Goal: Transaction & Acquisition: Purchase product/service

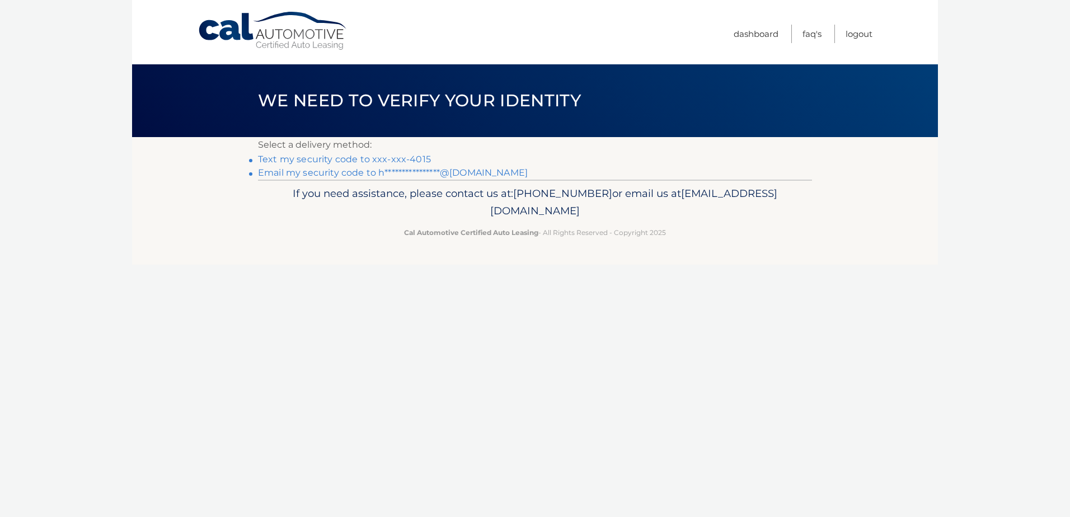
click at [378, 160] on link "Text my security code to xxx-xxx-4015" at bounding box center [344, 159] width 173 height 11
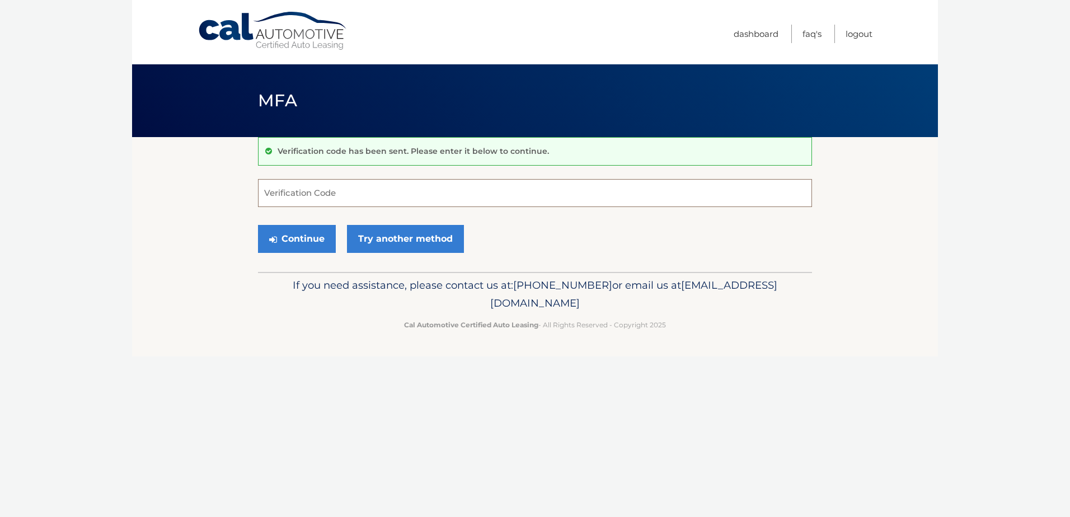
click at [358, 193] on input "Verification Code" at bounding box center [535, 193] width 554 height 28
type input "529393"
click at [279, 246] on button "Continue" at bounding box center [297, 239] width 78 height 28
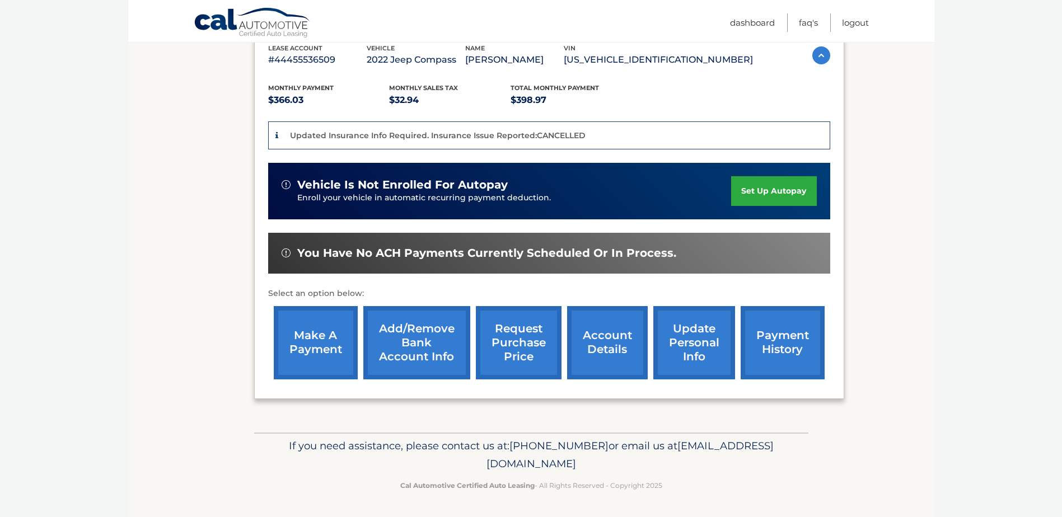
scroll to position [203, 0]
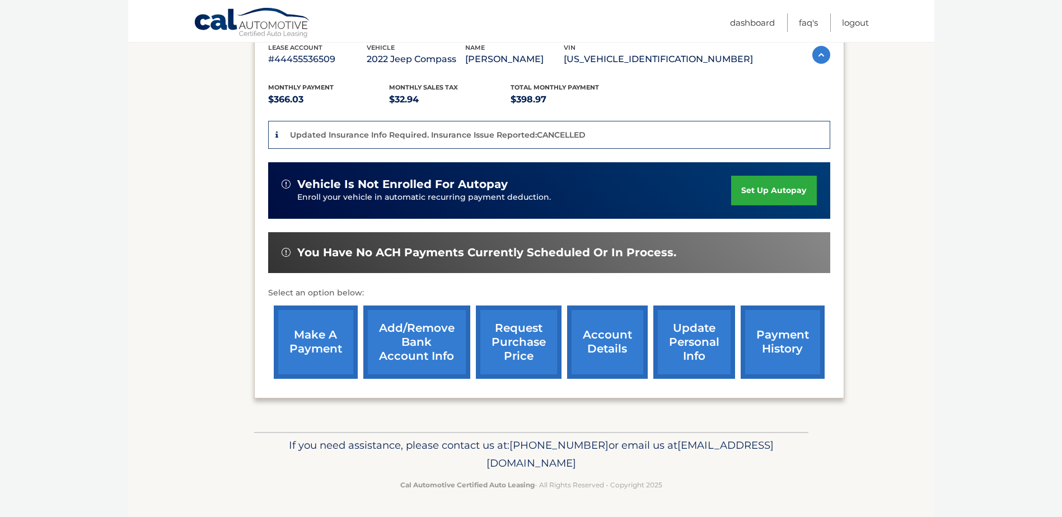
click at [345, 340] on link "make a payment" at bounding box center [316, 342] width 84 height 73
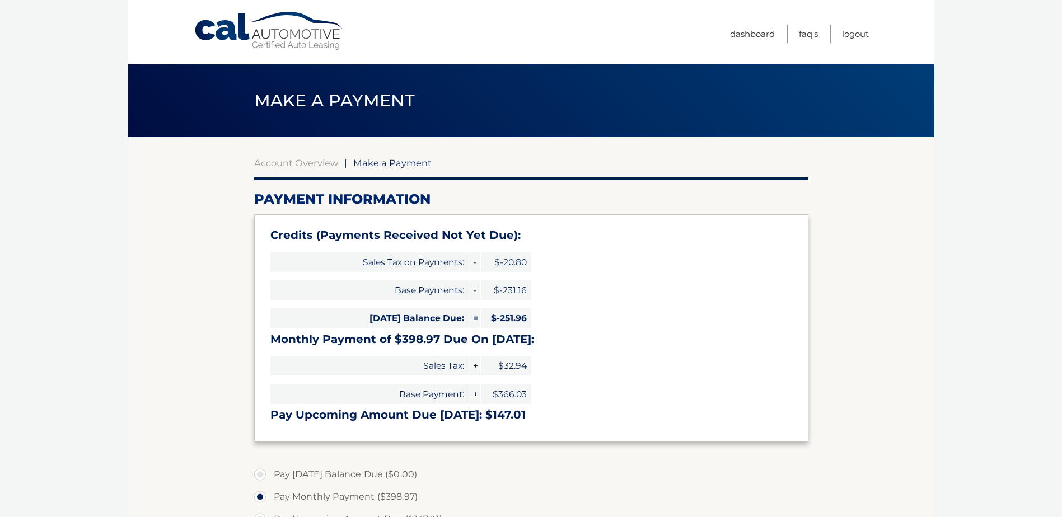
select select "NTQ0ZDM3ZTUtNGMxZS00NTViLTk3NGMtMmNmYzRmYWI0NTBk"
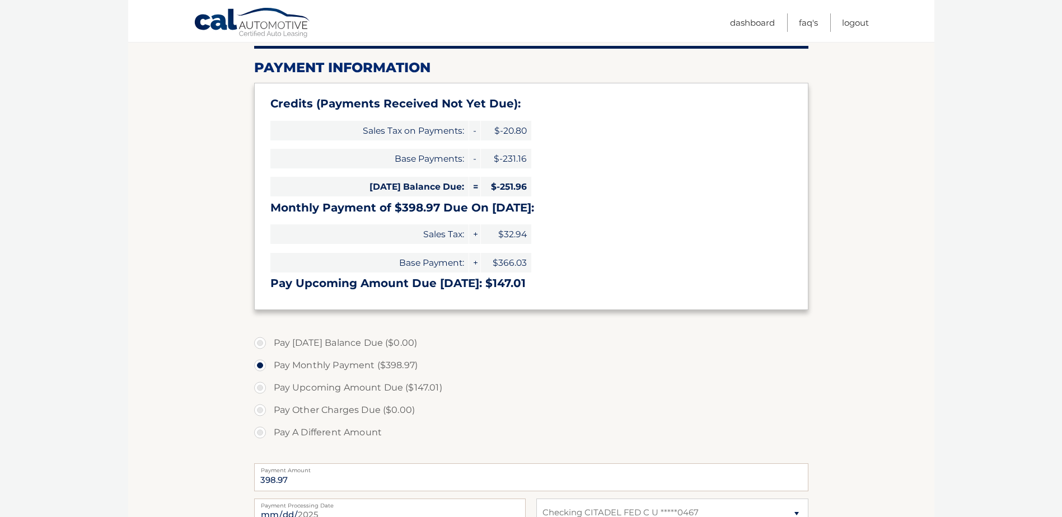
scroll to position [224, 0]
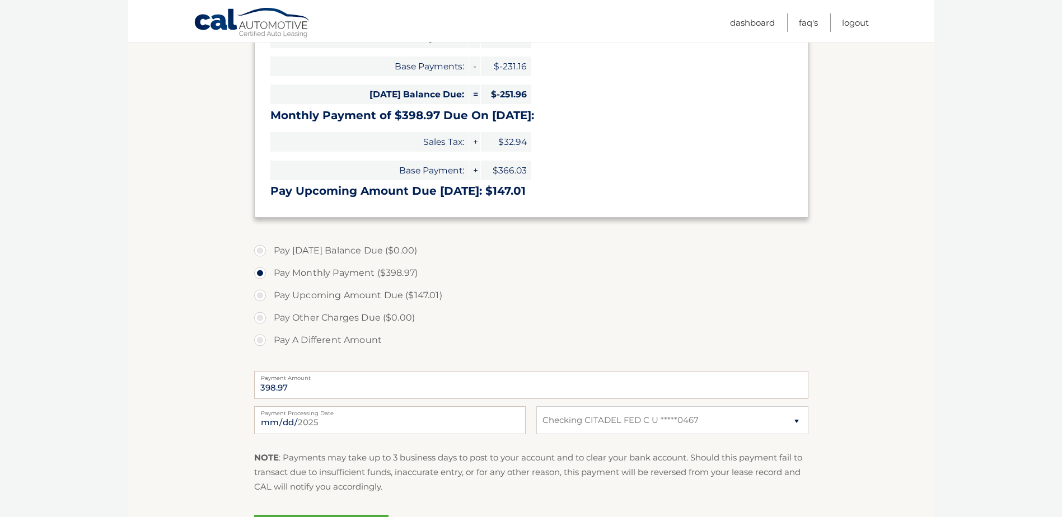
click at [261, 338] on label "Pay A Different Amount" at bounding box center [531, 340] width 554 height 22
click at [261, 338] on input "Pay A Different Amount" at bounding box center [264, 338] width 11 height 18
radio input "true"
type input "100.00"
click at [180, 347] on section "Account Overview | Make a Payment Payment Information Credits (Payments Receive…" at bounding box center [531, 239] width 806 height 653
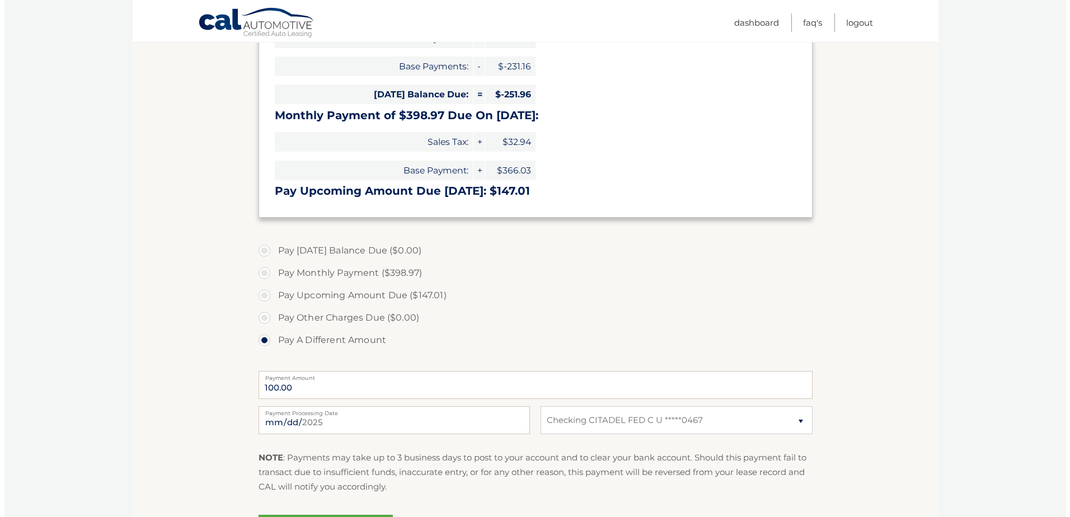
scroll to position [336, 0]
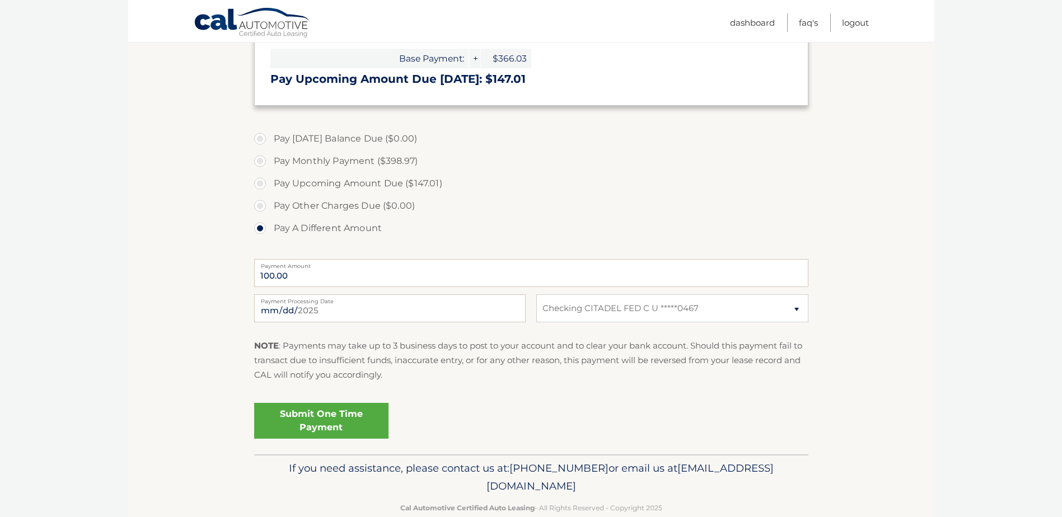
click at [294, 416] on link "Submit One Time Payment" at bounding box center [321, 421] width 134 height 36
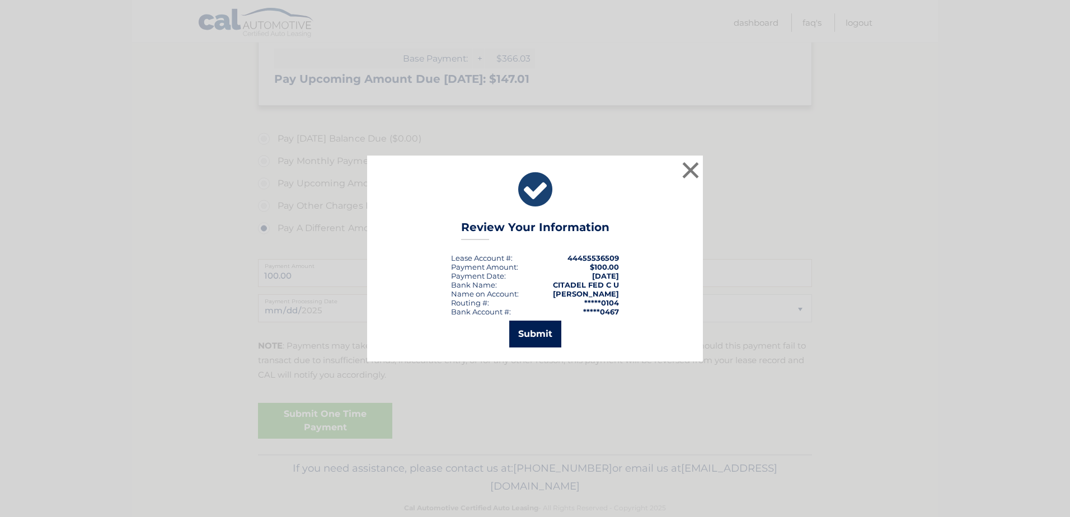
click at [540, 334] on button "Submit" at bounding box center [535, 334] width 52 height 27
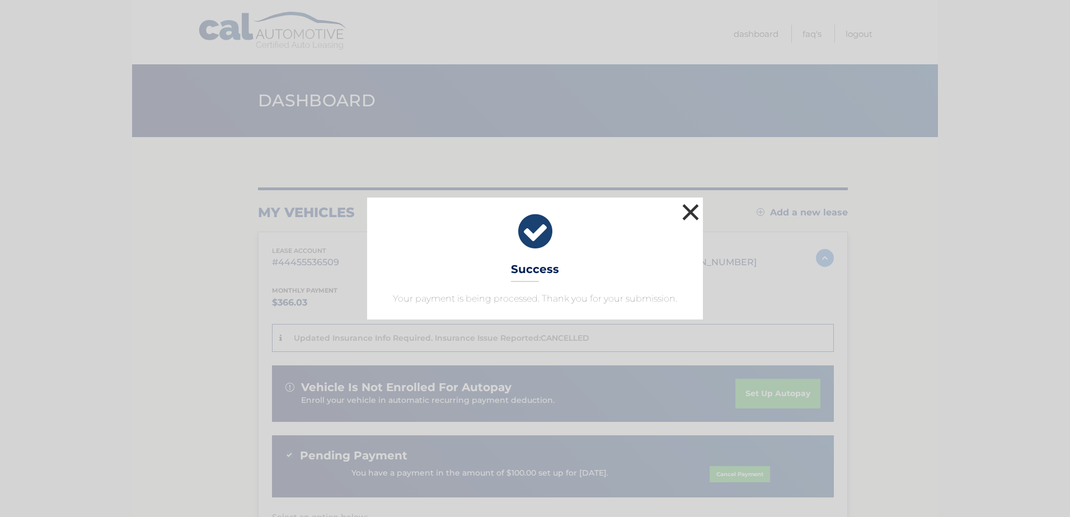
click at [685, 209] on button "×" at bounding box center [691, 212] width 22 height 22
